Goal: Check status

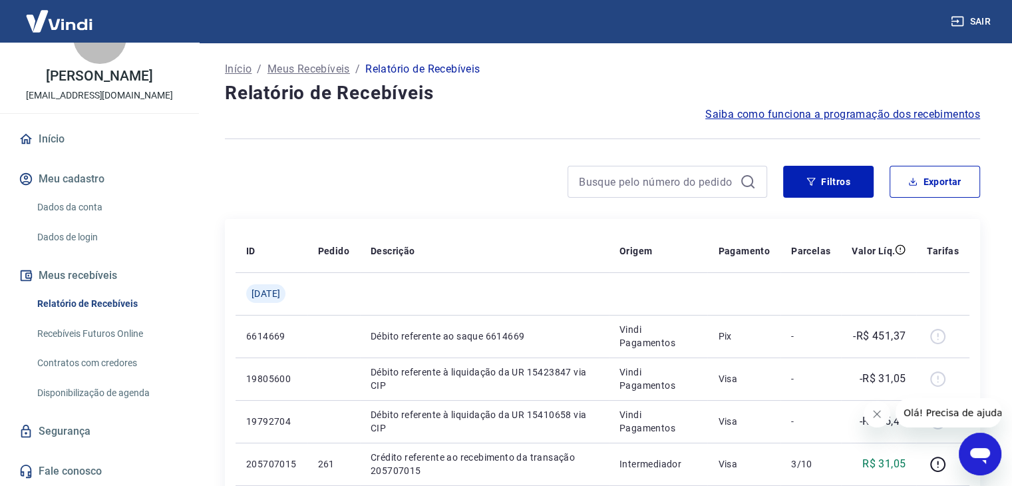
drag, startPoint x: 603, startPoint y: 192, endPoint x: 609, endPoint y: 183, distance: 11.4
click at [608, 184] on div at bounding box center [667, 182] width 200 height 32
click at [611, 180] on input at bounding box center [657, 182] width 156 height 20
type input "349"
click at [610, 187] on input "349" at bounding box center [657, 182] width 156 height 20
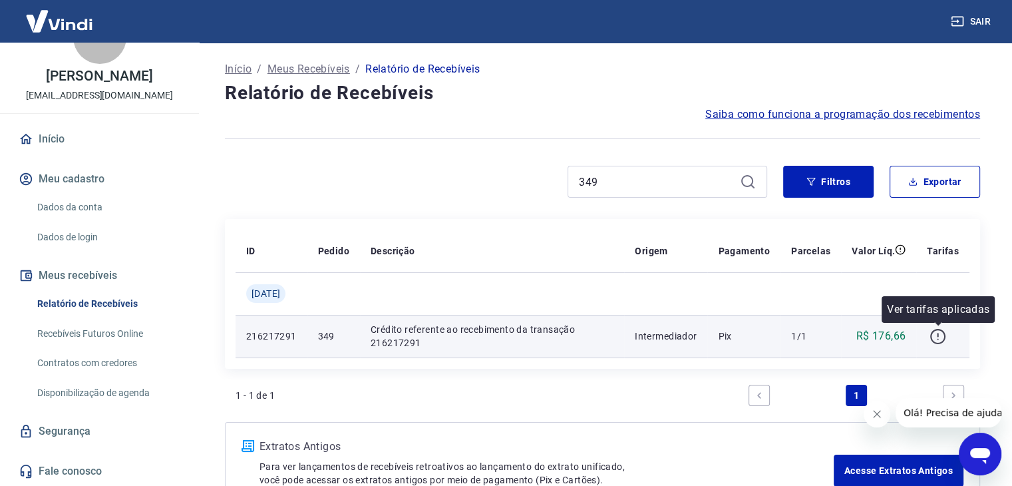
click at [932, 336] on icon "button" at bounding box center [937, 336] width 17 height 17
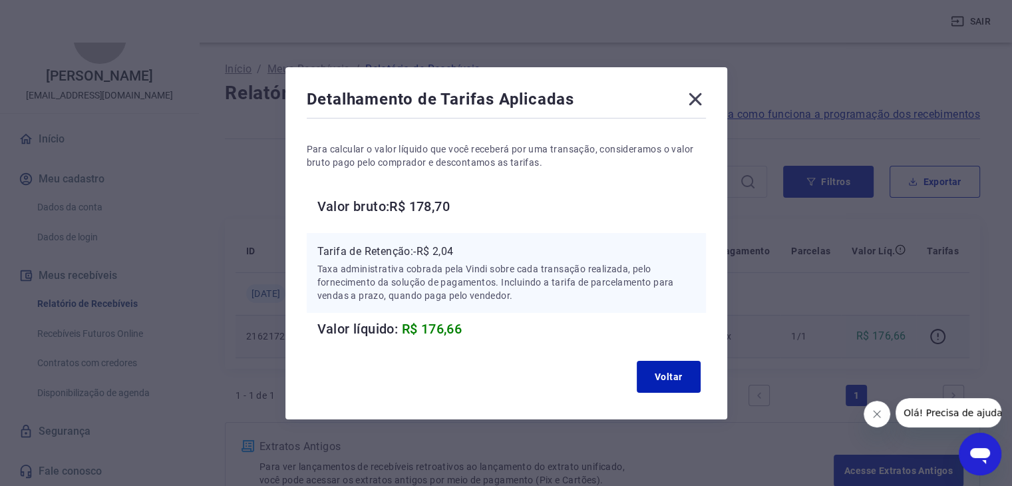
click at [698, 96] on icon at bounding box center [694, 98] width 13 height 13
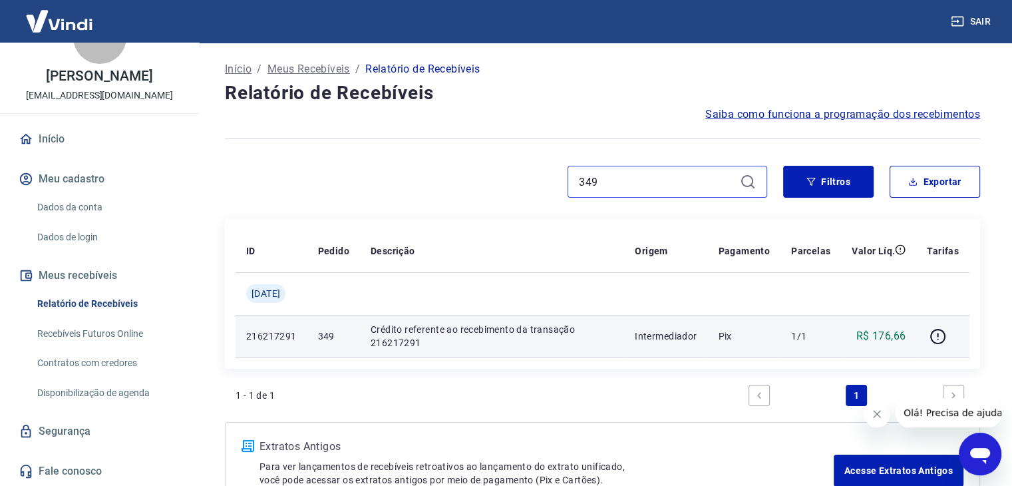
drag, startPoint x: 660, startPoint y: 188, endPoint x: 446, endPoint y: 170, distance: 214.3
click at [456, 179] on div "349" at bounding box center [496, 182] width 542 height 32
type input "353"
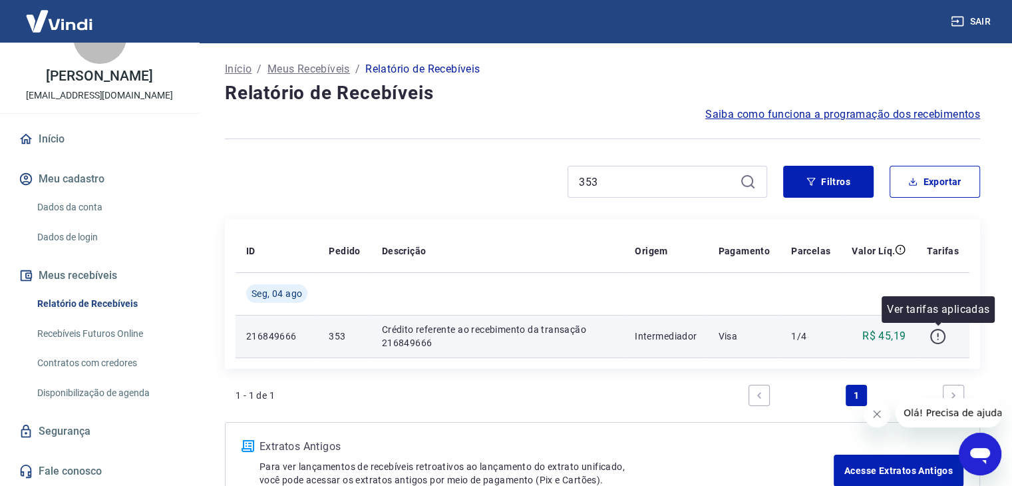
click at [934, 339] on icon "button" at bounding box center [937, 336] width 17 height 17
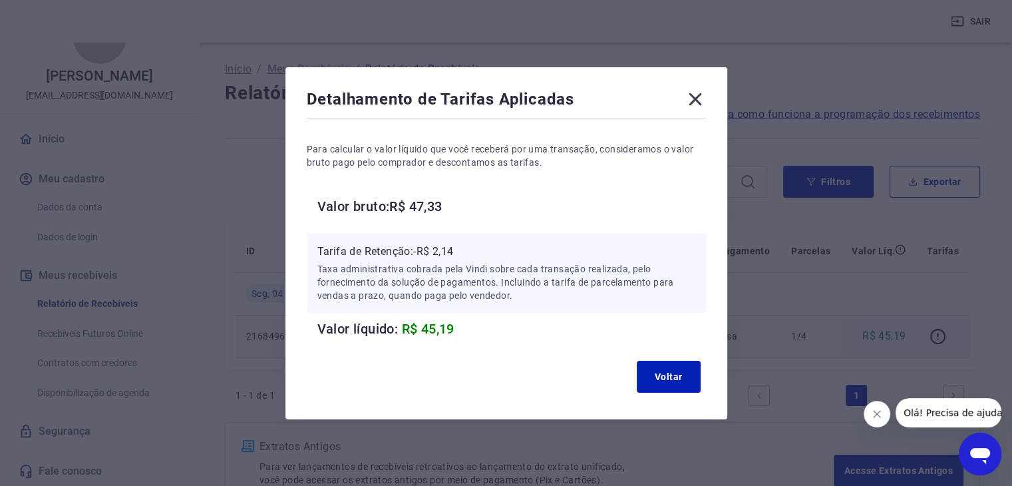
click at [702, 98] on icon at bounding box center [694, 98] width 21 height 21
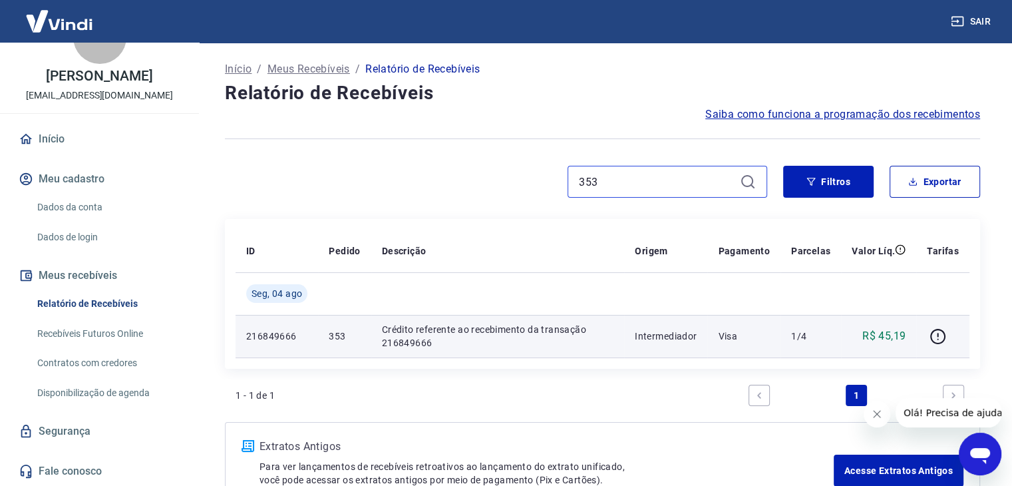
drag, startPoint x: 646, startPoint y: 186, endPoint x: 478, endPoint y: 176, distance: 167.9
click at [490, 179] on div "353" at bounding box center [496, 182] width 542 height 32
type input "355"
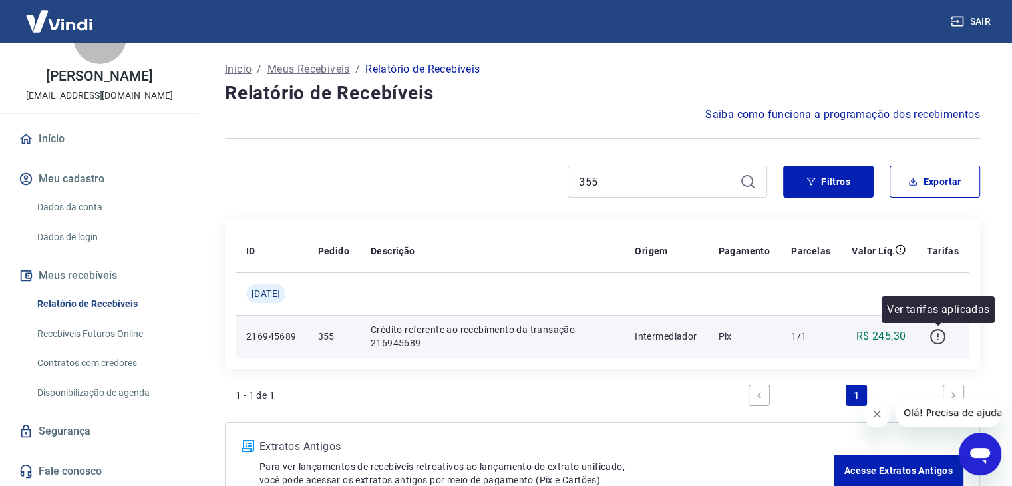
click at [939, 338] on icon "button" at bounding box center [937, 336] width 17 height 17
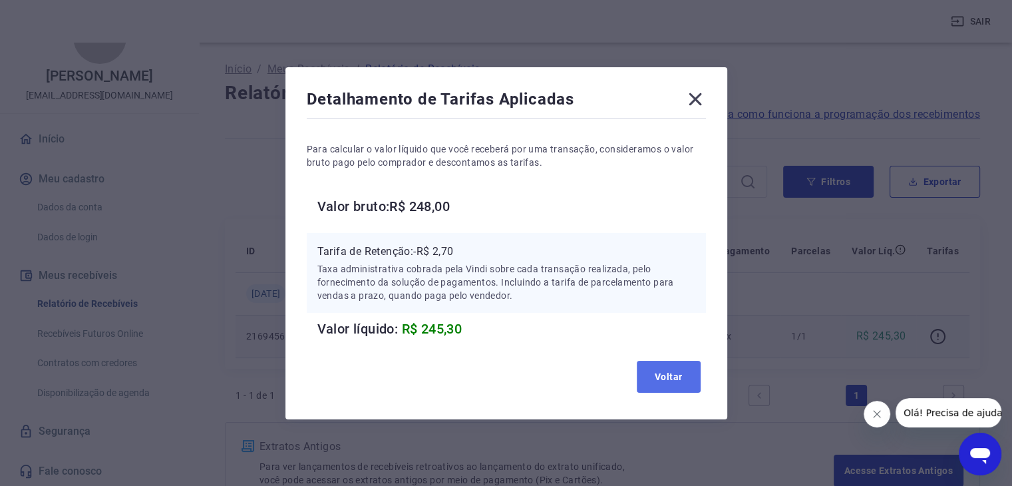
click at [682, 381] on button "Voltar" at bounding box center [669, 377] width 64 height 32
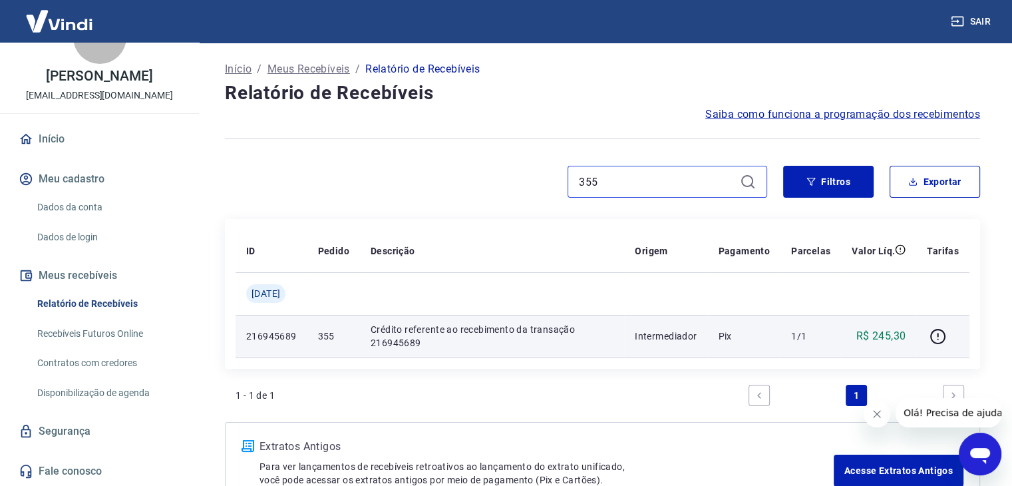
drag, startPoint x: 649, startPoint y: 183, endPoint x: 521, endPoint y: 182, distance: 127.7
click at [539, 186] on div "355" at bounding box center [496, 182] width 542 height 32
type input "357"
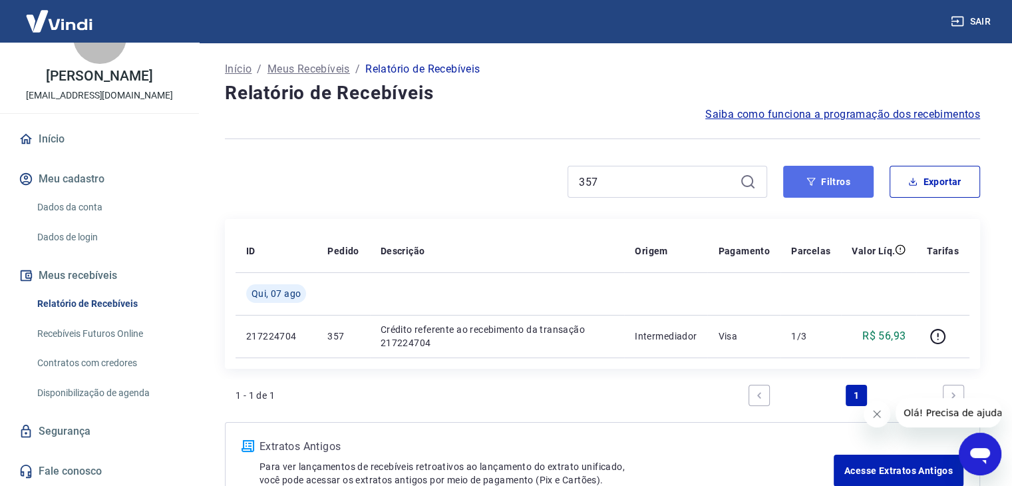
click at [827, 179] on button "Filtros" at bounding box center [828, 182] width 90 height 32
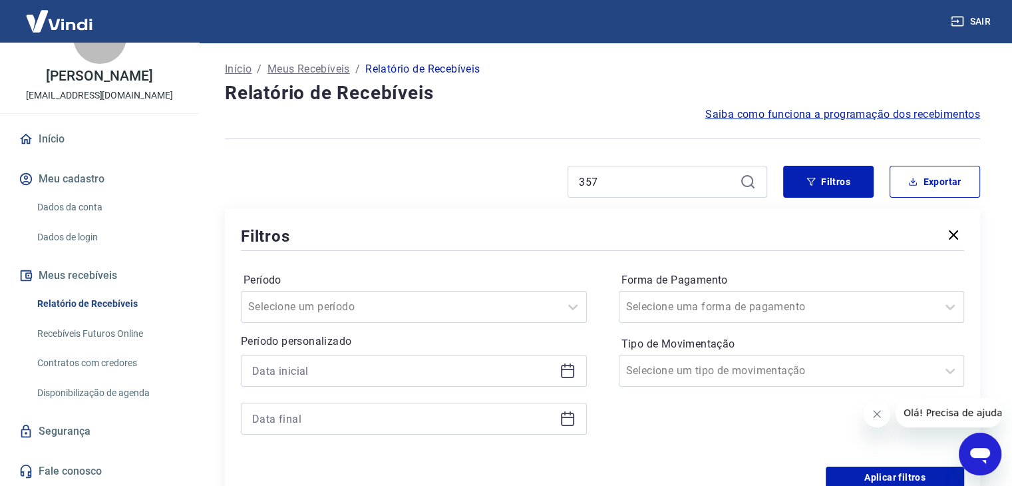
click at [388, 152] on div at bounding box center [602, 138] width 755 height 33
click at [238, 65] on p "Início" at bounding box center [238, 69] width 27 height 16
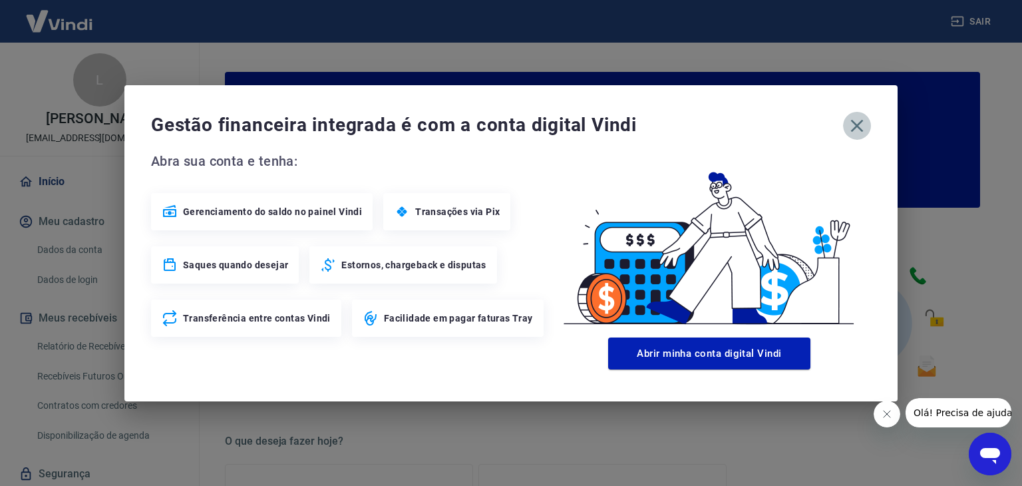
click at [855, 124] on icon "button" at bounding box center [857, 125] width 13 height 13
